Goal: Obtain resource: Download file/media

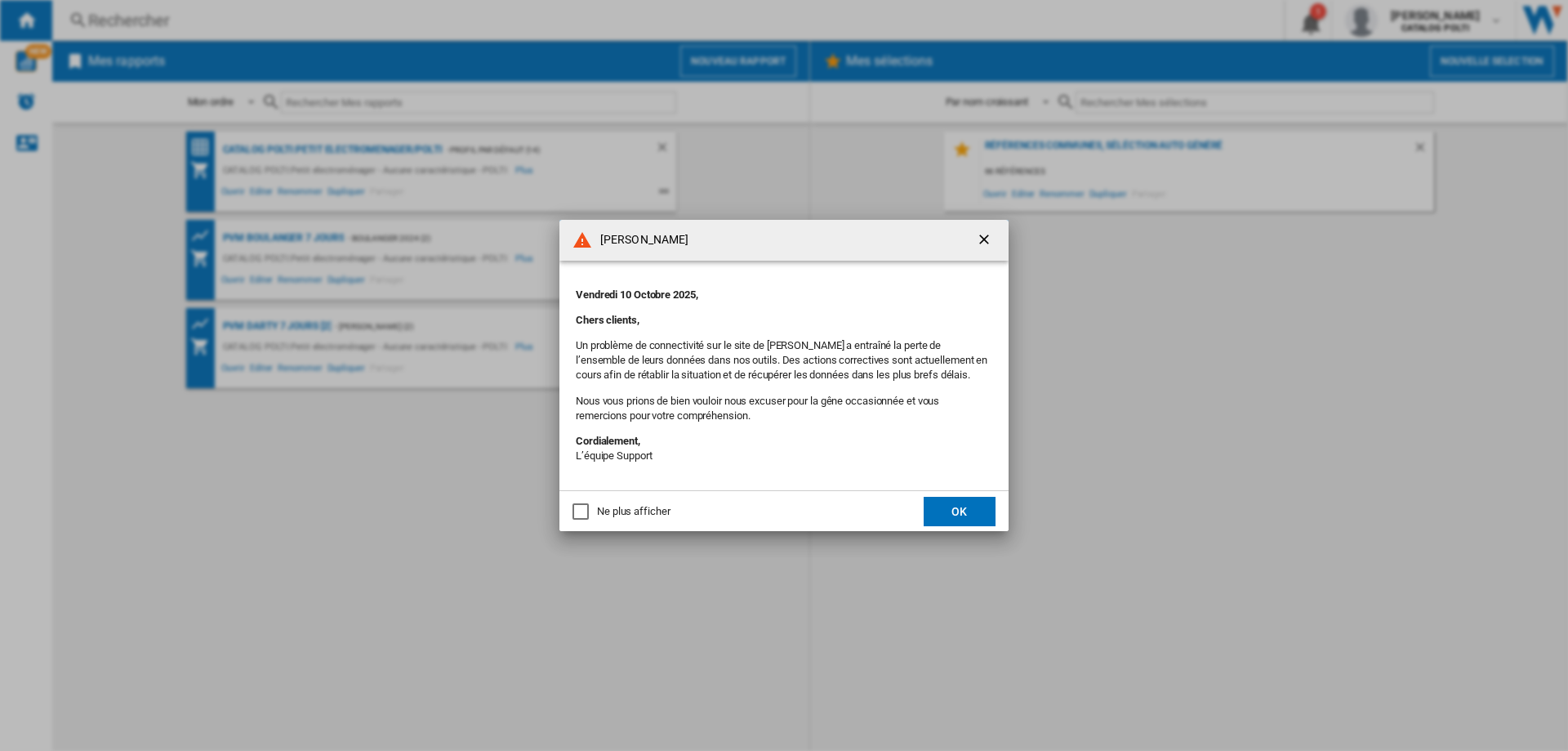
click at [969, 517] on button "OK" at bounding box center [960, 511] width 72 height 29
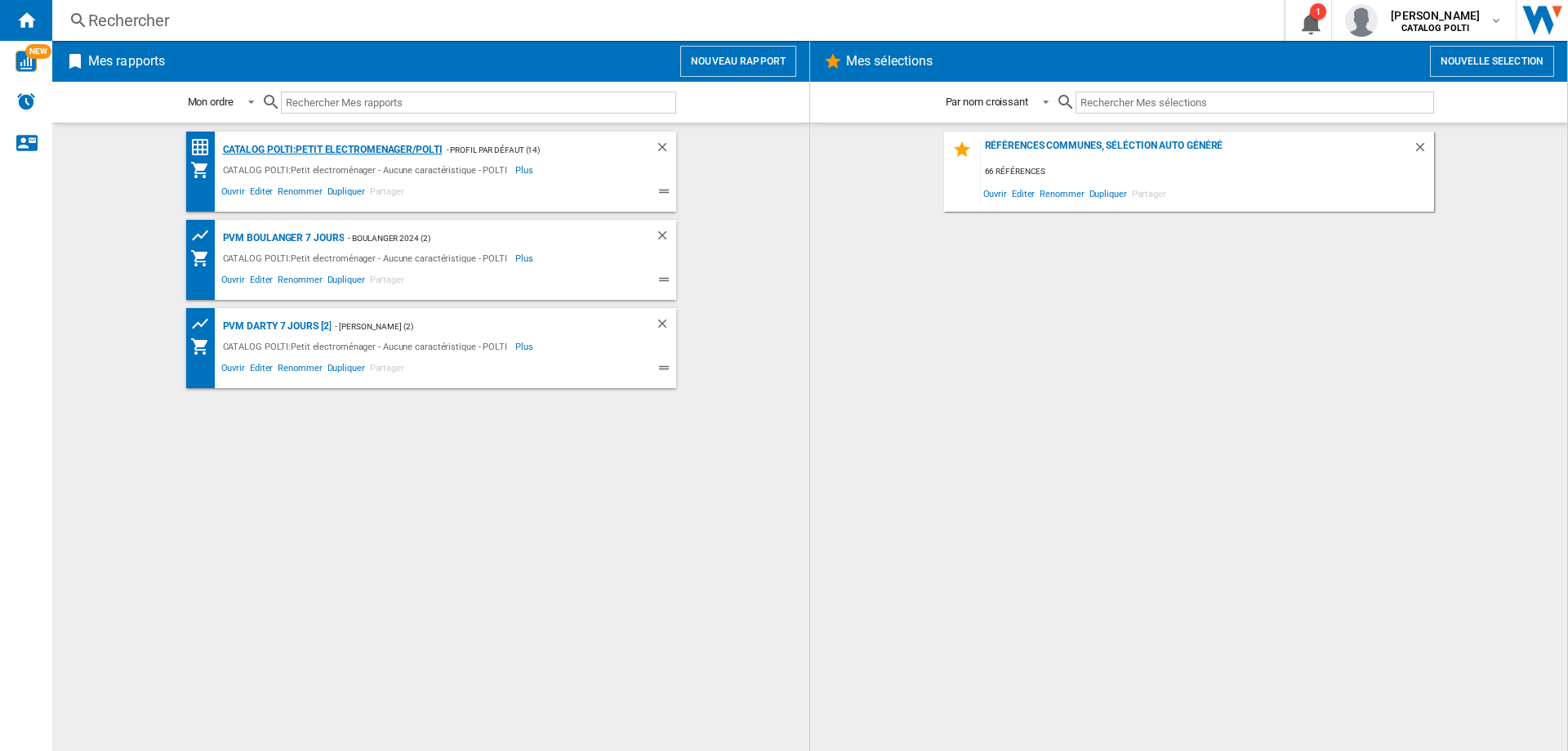
click at [309, 145] on div "CATALOG POLTI:Petit electromenager/POLTI" at bounding box center [331, 150] width 224 height 20
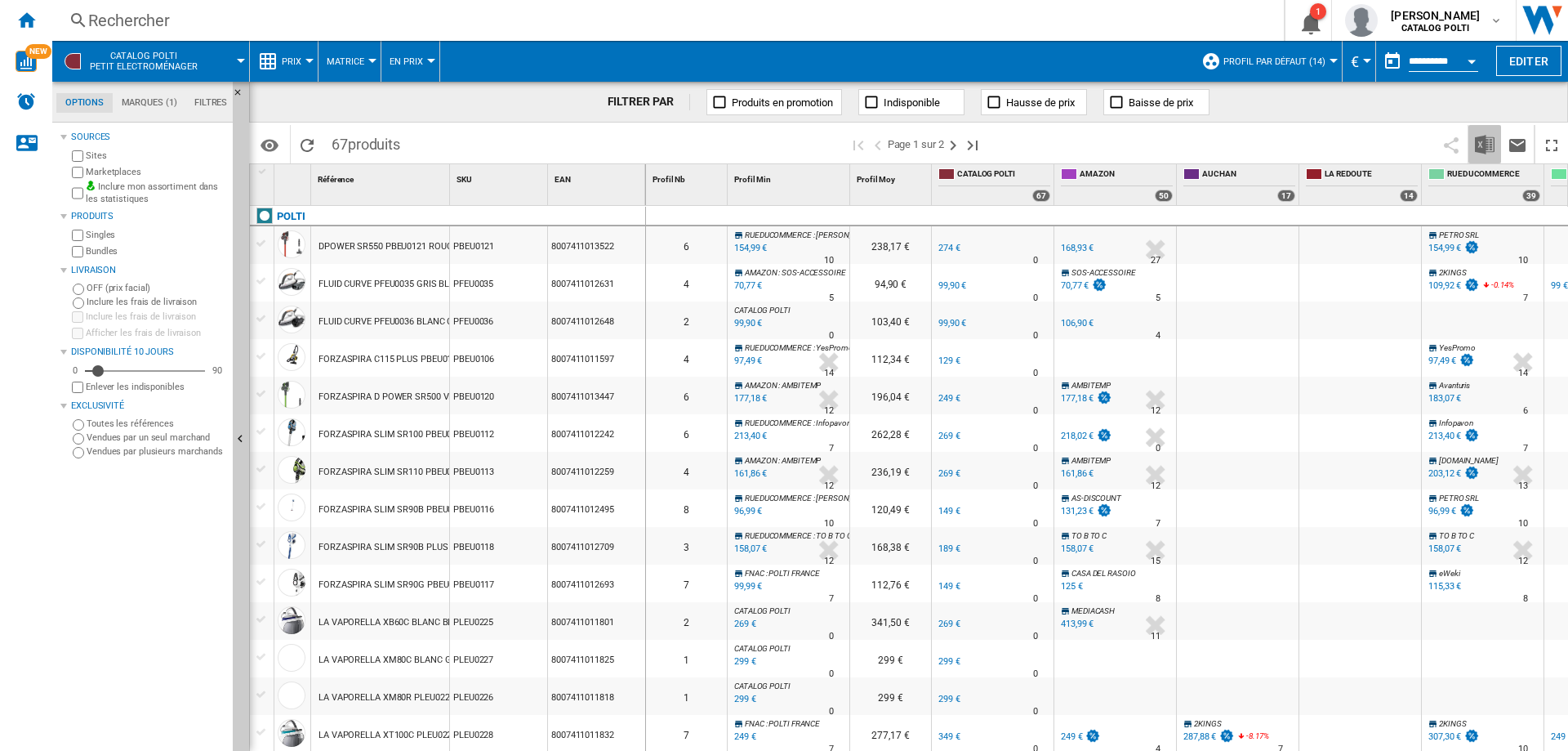
click at [1476, 145] on img "Télécharger au format Excel" at bounding box center [1484, 145] width 19 height 19
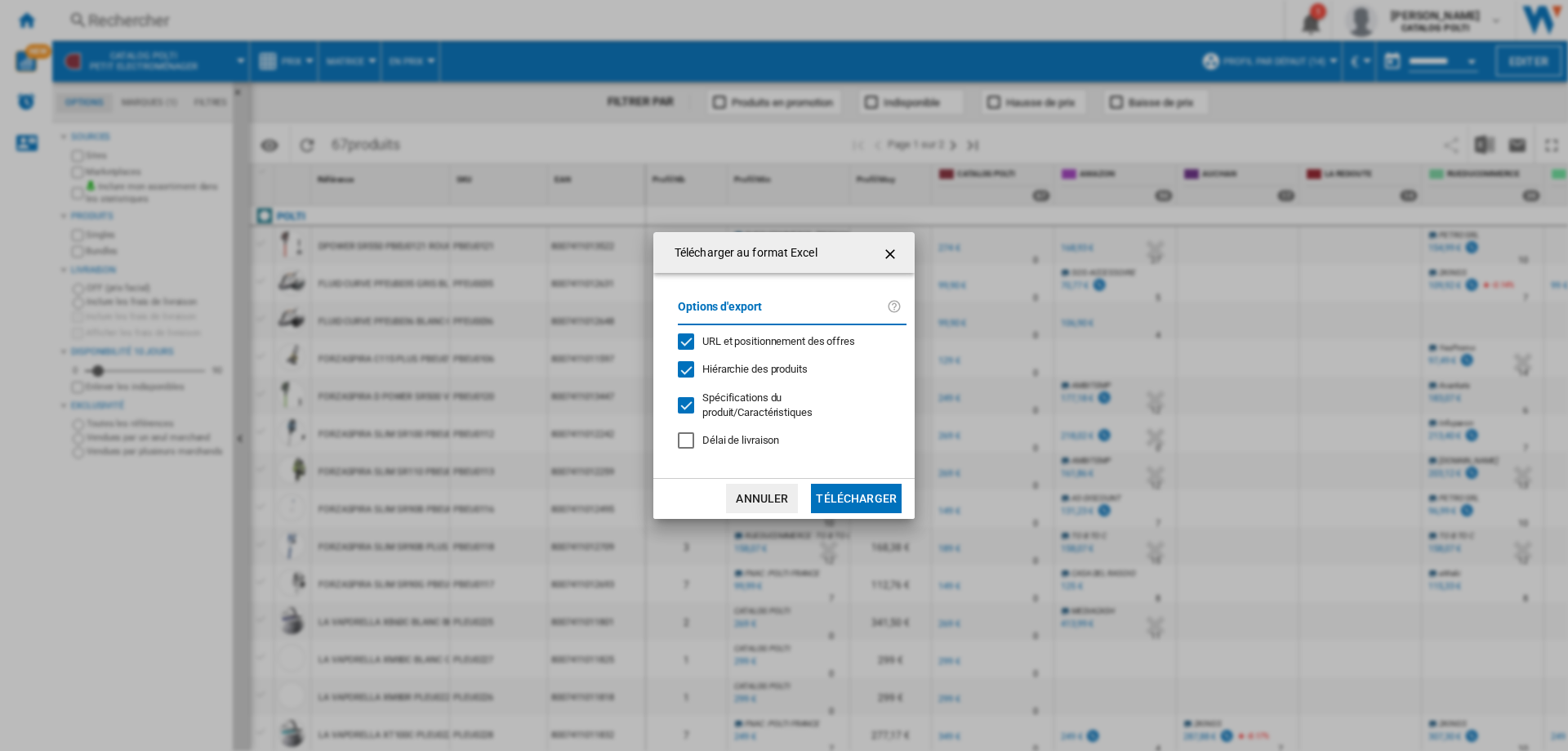
click at [685, 337] on div "URL et positionnement des offres" at bounding box center [686, 341] width 17 height 17
click at [685, 362] on div "Hiérarchie des produits" at bounding box center [686, 369] width 17 height 17
click at [685, 407] on div at bounding box center [686, 405] width 17 height 17
click at [828, 502] on button "Télécharger" at bounding box center [856, 498] width 90 height 29
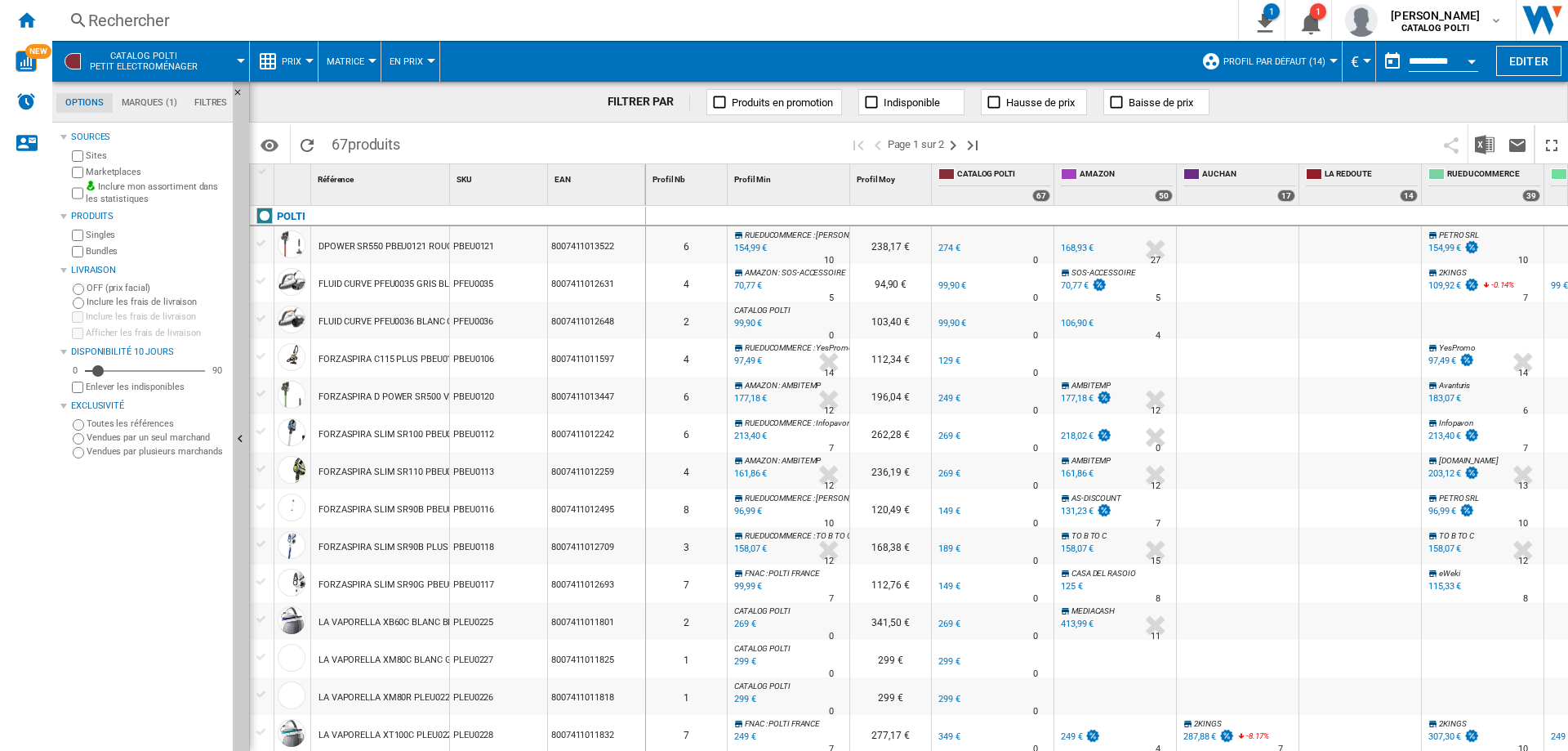
click at [125, 14] on div "Rechercher" at bounding box center [642, 20] width 1107 height 23
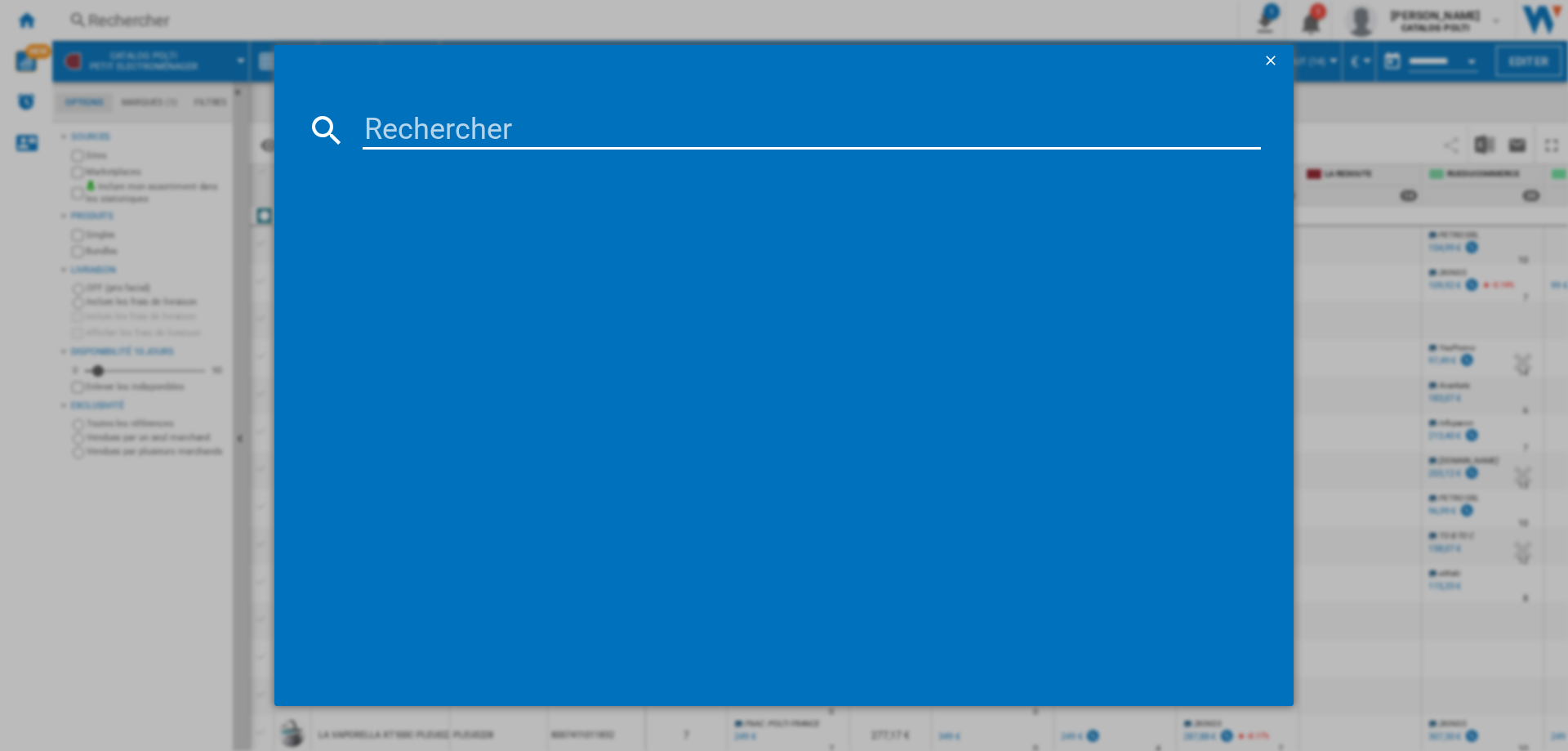
click at [485, 132] on input at bounding box center [812, 129] width 899 height 39
type input "HANDY 20"
click at [477, 233] on div "POLTI VAPORETTO HANDY 20 PTEU0265 BLANC ROUGE" at bounding box center [795, 235] width 882 height 17
